Goal: Transaction & Acquisition: Purchase product/service

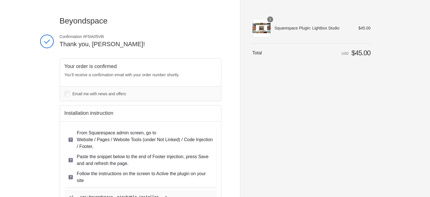
drag, startPoint x: 293, startPoint y: 88, endPoint x: 278, endPoint y: 97, distance: 17.4
drag, startPoint x: 278, startPoint y: 97, endPoint x: 272, endPoint y: 100, distance: 6.6
drag, startPoint x: 272, startPoint y: 100, endPoint x: 269, endPoint y: 103, distance: 4.2
drag, startPoint x: 269, startPoint y: 103, endPoint x: 260, endPoint y: 107, distance: 9.4
click at [260, 107] on div "Shopping cart Product image Description Quantity Price 1 Squarespace Plugin: Li…" at bounding box center [312, 98] width 118 height 165
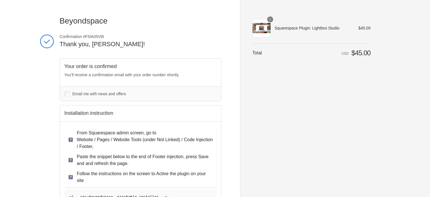
drag, startPoint x: 262, startPoint y: 104, endPoint x: 254, endPoint y: 115, distance: 13.5
drag, startPoint x: 254, startPoint y: 115, endPoint x: 248, endPoint y: 119, distance: 6.5
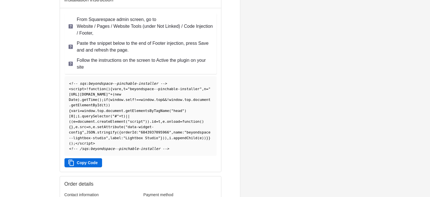
scroll to position [94, 0]
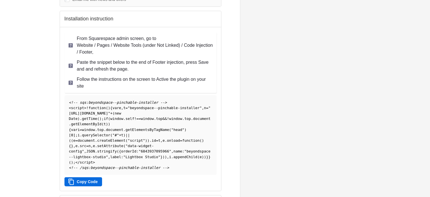
drag, startPoint x: 283, startPoint y: 75, endPoint x: 257, endPoint y: 75, distance: 25.8
drag, startPoint x: 257, startPoint y: 75, endPoint x: 268, endPoint y: 36, distance: 40.6
drag, startPoint x: 268, startPoint y: 36, endPoint x: 269, endPoint y: 29, distance: 7.2
drag, startPoint x: 269, startPoint y: 29, endPoint x: 269, endPoint y: 22, distance: 7.1
click at [269, 22] on div "Shopping cart Product image Description Quantity Price 1 Squarespace Plugin: Li…" at bounding box center [312, 4] width 118 height 165
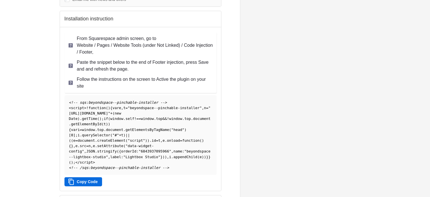
drag, startPoint x: 356, startPoint y: 93, endPoint x: 361, endPoint y: 85, distance: 9.1
drag, startPoint x: 361, startPoint y: 85, endPoint x: 376, endPoint y: 76, distance: 17.6
drag, startPoint x: 376, startPoint y: 76, endPoint x: 398, endPoint y: 57, distance: 28.9
drag, startPoint x: 398, startPoint y: 57, endPoint x: 411, endPoint y: 31, distance: 29.0
click at [411, 31] on div "Beyondspace Thank you for your purchase! Confirmation #F5IA05V8I Thank you, [PE…" at bounding box center [215, 107] width 430 height 403
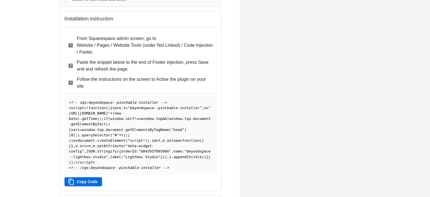
drag, startPoint x: 388, startPoint y: 103, endPoint x: 396, endPoint y: 102, distance: 8.2
drag, startPoint x: 396, startPoint y: 102, endPoint x: 402, endPoint y: 98, distance: 7.2
drag, startPoint x: 402, startPoint y: 98, endPoint x: 414, endPoint y: 87, distance: 15.7
drag, startPoint x: 414, startPoint y: 87, endPoint x: 418, endPoint y: 82, distance: 7.0
click at [416, 83] on div "Beyondspace Thank you for your purchase! Confirmation #F5IA05V8I Thank you, [PE…" at bounding box center [215, 107] width 430 height 403
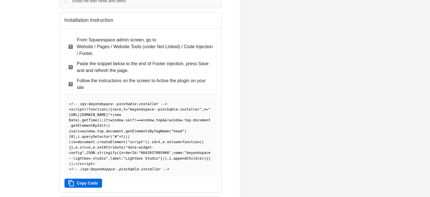
scroll to position [96, 0]
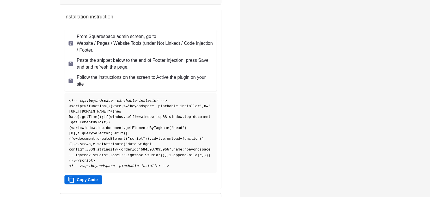
drag, startPoint x: 27, startPoint y: 65, endPoint x: 21, endPoint y: 50, distance: 16.7
drag, startPoint x: 21, startPoint y: 50, endPoint x: 20, endPoint y: 41, distance: 9.1
drag, startPoint x: 20, startPoint y: 41, endPoint x: 18, endPoint y: 31, distance: 10.4
drag, startPoint x: 18, startPoint y: 31, endPoint x: 18, endPoint y: 20, distance: 10.5
click at [18, 20] on div "Beyondspace Thank you for your purchase! Confirmation #F5IA05V8I Thank you, [PE…" at bounding box center [215, 105] width 430 height 403
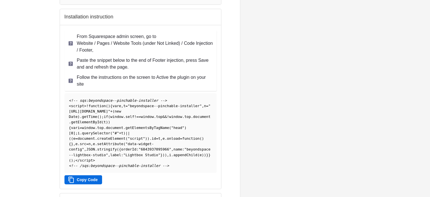
drag, startPoint x: 371, startPoint y: 91, endPoint x: 383, endPoint y: 57, distance: 35.6
drag, startPoint x: 383, startPoint y: 57, endPoint x: 298, endPoint y: 31, distance: 89.0
drag, startPoint x: 298, startPoint y: 31, endPoint x: 284, endPoint y: 44, distance: 18.8
drag, startPoint x: 284, startPoint y: 44, endPoint x: 271, endPoint y: 54, distance: 15.9
click at [271, 54] on div "Shopping cart Product image Description Quantity Price 1 Squarespace Plugin: Li…" at bounding box center [312, 2] width 118 height 165
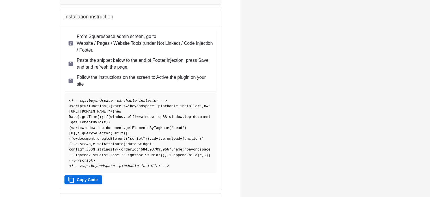
drag, startPoint x: 280, startPoint y: 46, endPoint x: 281, endPoint y: 35, distance: 11.6
click at [281, 35] on div "Shopping cart Product image Description Quantity Price 1 Squarespace Plugin: Li…" at bounding box center [312, 2] width 118 height 165
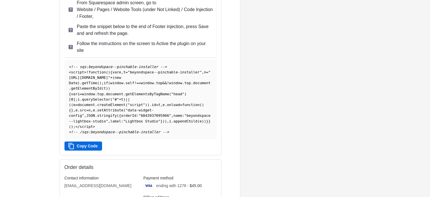
scroll to position [125, 0]
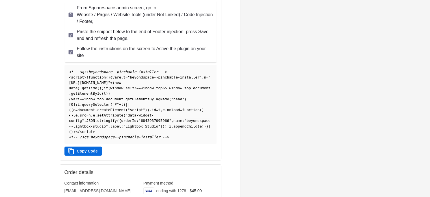
drag, startPoint x: 336, startPoint y: 85, endPoint x: 349, endPoint y: 101, distance: 20.8
drag, startPoint x: 349, startPoint y: 101, endPoint x: 370, endPoint y: 103, distance: 21.0
drag, startPoint x: 370, startPoint y: 103, endPoint x: 382, endPoint y: 96, distance: 13.7
drag, startPoint x: 382, startPoint y: 96, endPoint x: 392, endPoint y: 92, distance: 10.9
click at [392, 92] on div "Beyondspace Thank you for your purchase! Confirmation #F5IA05V8I Thank you, [PE…" at bounding box center [215, 76] width 430 height 403
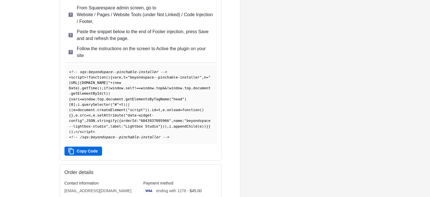
drag, startPoint x: 316, startPoint y: 90, endPoint x: 303, endPoint y: 80, distance: 16.2
drag, startPoint x: 303, startPoint y: 80, endPoint x: 292, endPoint y: 78, distance: 11.0
drag, startPoint x: 292, startPoint y: 78, endPoint x: 284, endPoint y: 73, distance: 9.5
drag, startPoint x: 284, startPoint y: 73, endPoint x: 275, endPoint y: 67, distance: 10.7
click at [275, 67] on aside "Beyondspace Thank you for your purchase! Order summary Shopping cart Product im…" at bounding box center [305, 76] width 131 height 403
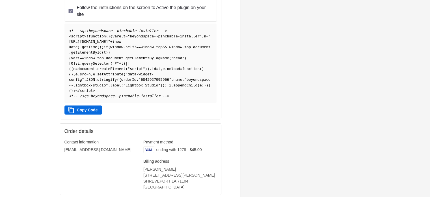
scroll to position [181, 0]
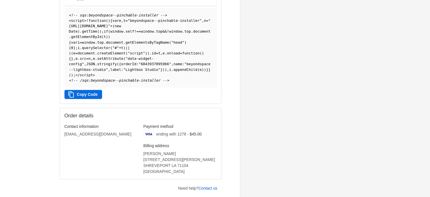
drag, startPoint x: 278, startPoint y: 62, endPoint x: 278, endPoint y: 37, distance: 24.6
drag, startPoint x: 278, startPoint y: 37, endPoint x: 277, endPoint y: 34, distance: 3.2
drag, startPoint x: 277, startPoint y: 34, endPoint x: 275, endPoint y: 30, distance: 5.1
click at [275, 30] on aside "Beyondspace Thank you for your purchase! Order summary Shopping cart Product im…" at bounding box center [305, 20] width 131 height 403
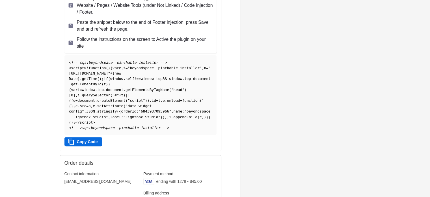
scroll to position [125, 0]
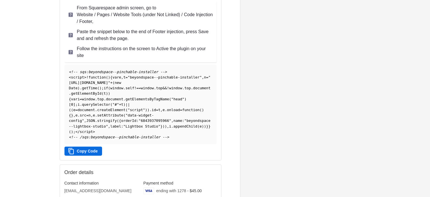
drag, startPoint x: 276, startPoint y: 37, endPoint x: 268, endPoint y: 31, distance: 10.1
drag, startPoint x: 322, startPoint y: 95, endPoint x: 337, endPoint y: 98, distance: 15.0
drag, startPoint x: 337, startPoint y: 98, endPoint x: 360, endPoint y: 90, distance: 24.2
click at [360, 90] on aside "Beyondspace Thank you for your purchase! Order summary Shopping cart Product im…" at bounding box center [305, 76] width 131 height 403
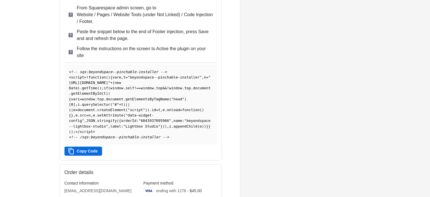
click at [78, 152] on button "Copy Code" at bounding box center [84, 150] width 38 height 9
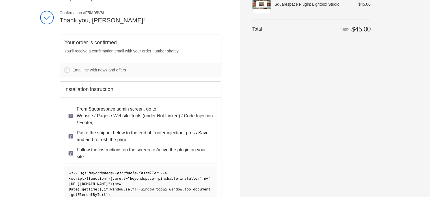
scroll to position [0, 0]
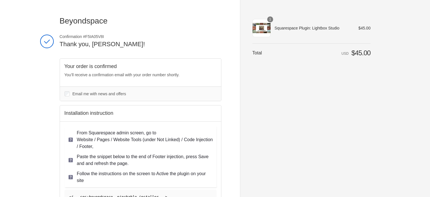
drag, startPoint x: 345, startPoint y: 106, endPoint x: 361, endPoint y: 104, distance: 16.8
click at [361, 104] on div "Shopping cart Product image Description Quantity Price 1 Squarespace Plugin: Li…" at bounding box center [312, 98] width 118 height 165
drag, startPoint x: 277, startPoint y: 102, endPoint x: 261, endPoint y: 108, distance: 17.5
drag, startPoint x: 261, startPoint y: 108, endPoint x: 254, endPoint y: 108, distance: 6.5
drag, startPoint x: 254, startPoint y: 108, endPoint x: 249, endPoint y: 108, distance: 5.4
